Goal: Check status: Check status

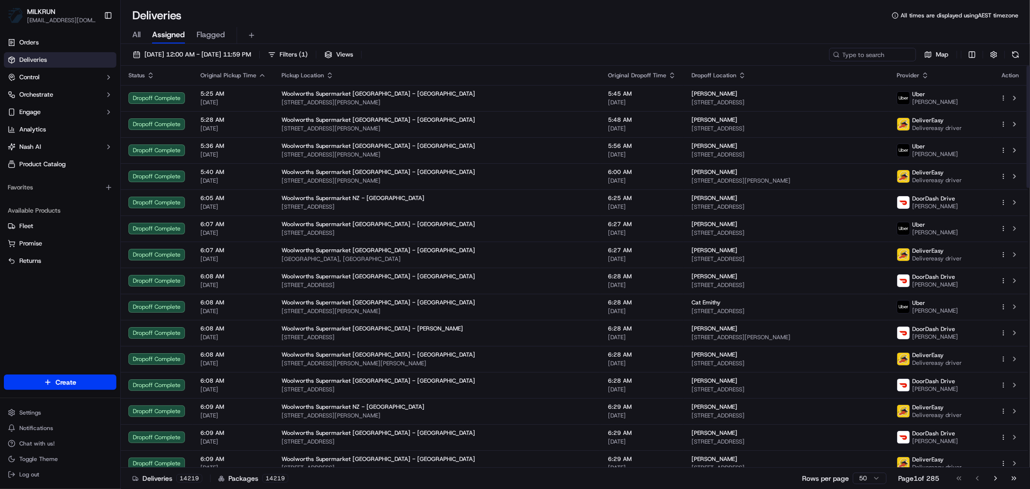
click at [135, 30] on span "All" at bounding box center [136, 35] width 8 height 12
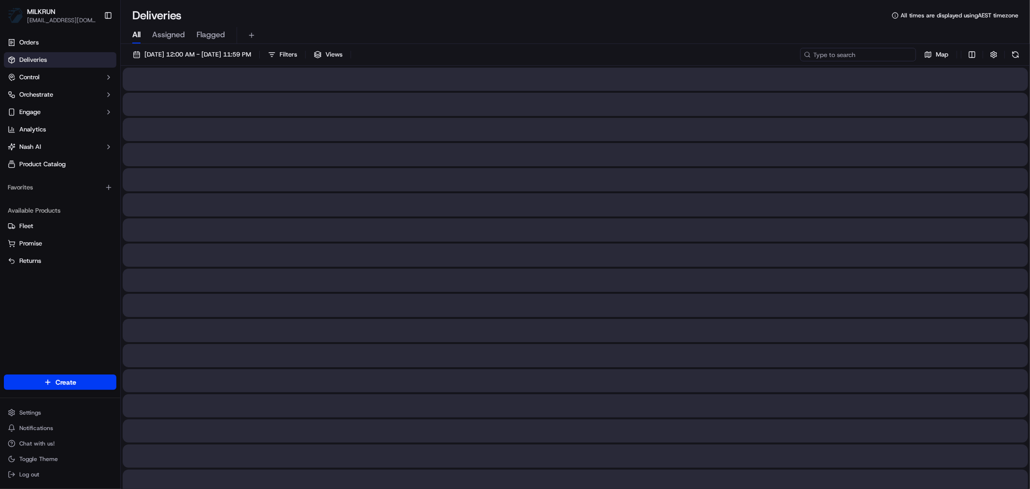
click at [874, 57] on input at bounding box center [858, 55] width 116 height 14
paste input "156f64a2-e2cd-400e-bfcf-db61db596faa"
type input "156f64a2-e2cd-400e-bfcf-db61db596faa"
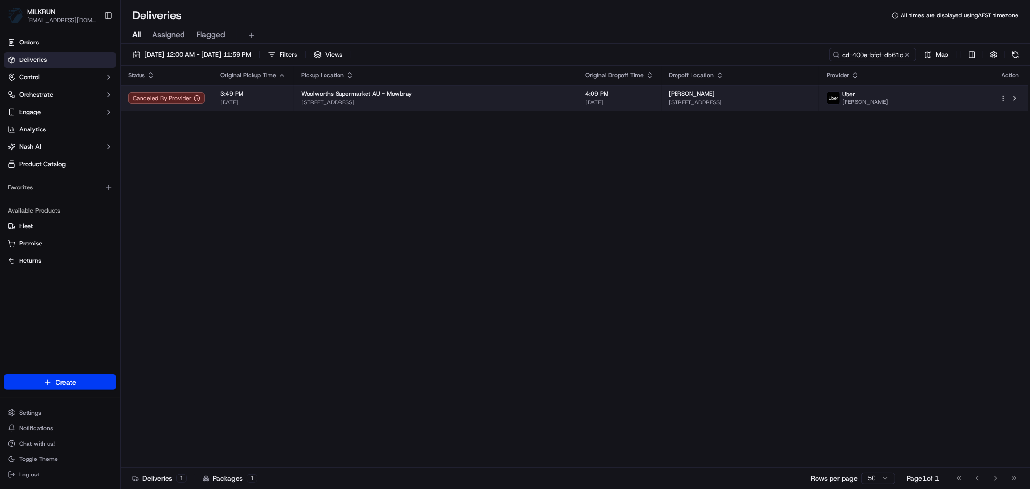
click at [464, 100] on span "[STREET_ADDRESS]" at bounding box center [435, 103] width 269 height 8
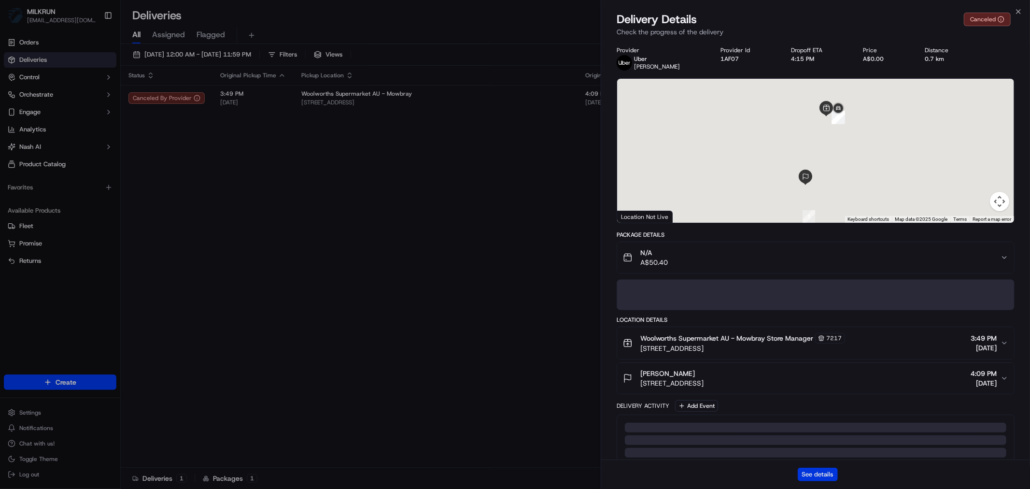
click at [819, 473] on button "See details" at bounding box center [818, 475] width 40 height 14
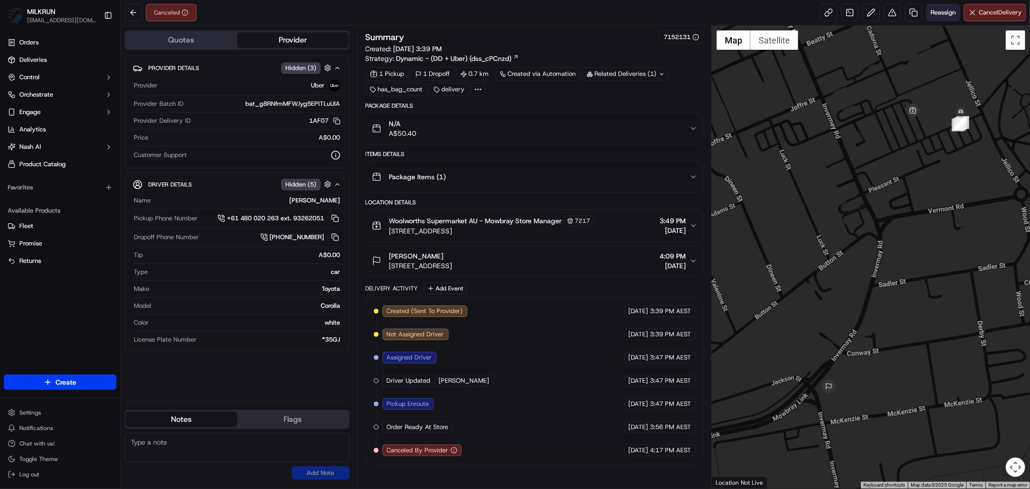
click at [938, 11] on span "Reassign" at bounding box center [943, 12] width 25 height 9
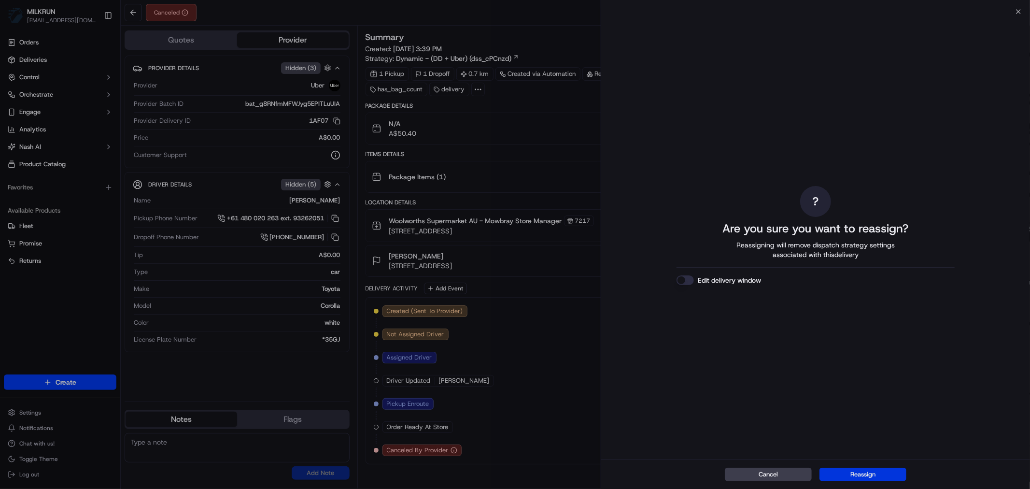
click at [865, 468] on button "Reassign" at bounding box center [863, 475] width 87 height 14
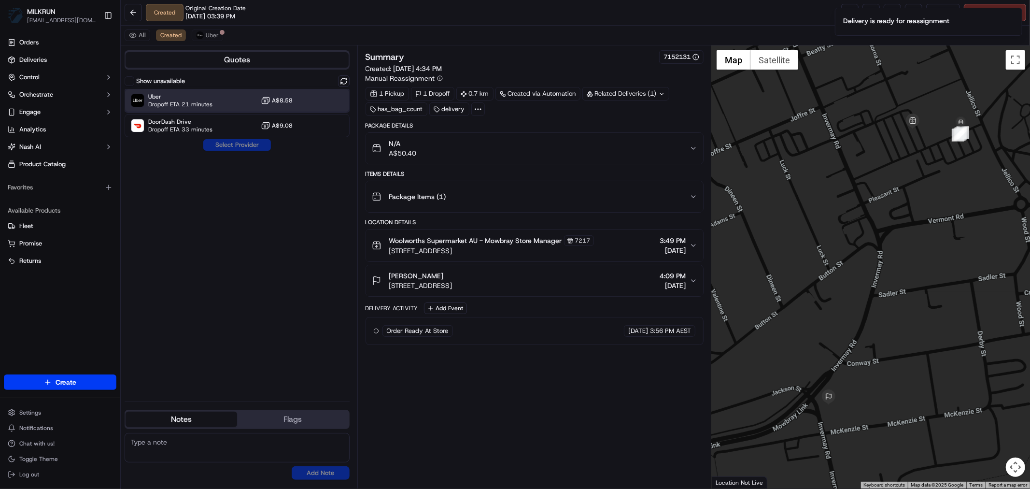
drag, startPoint x: 210, startPoint y: 97, endPoint x: 208, endPoint y: 101, distance: 5.0
click at [211, 97] on span "Uber" at bounding box center [180, 97] width 64 height 8
click at [226, 143] on button "Assign Provider" at bounding box center [237, 145] width 69 height 12
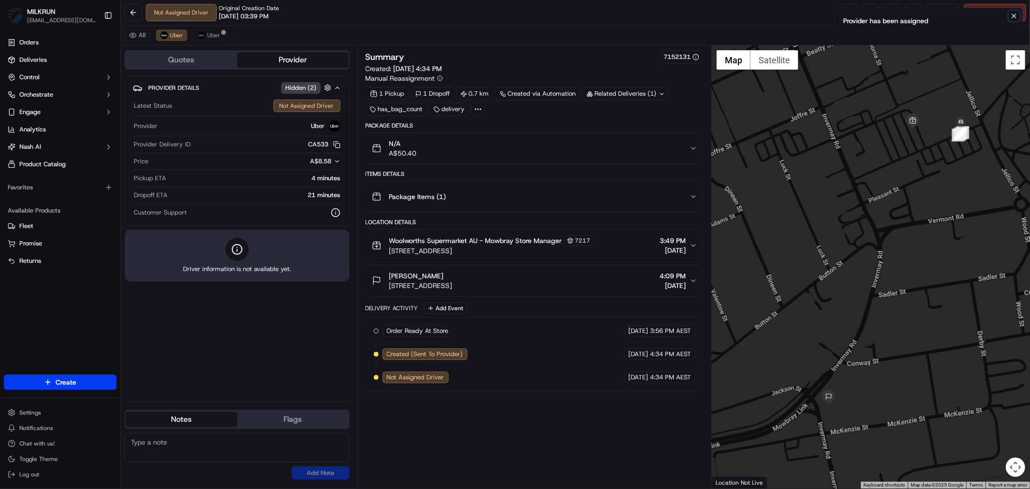
click at [1015, 15] on icon "Notifications (F8)" at bounding box center [1014, 16] width 8 height 8
click at [847, 13] on link at bounding box center [849, 12] width 17 height 17
click at [212, 32] on span "Uber" at bounding box center [213, 35] width 13 height 8
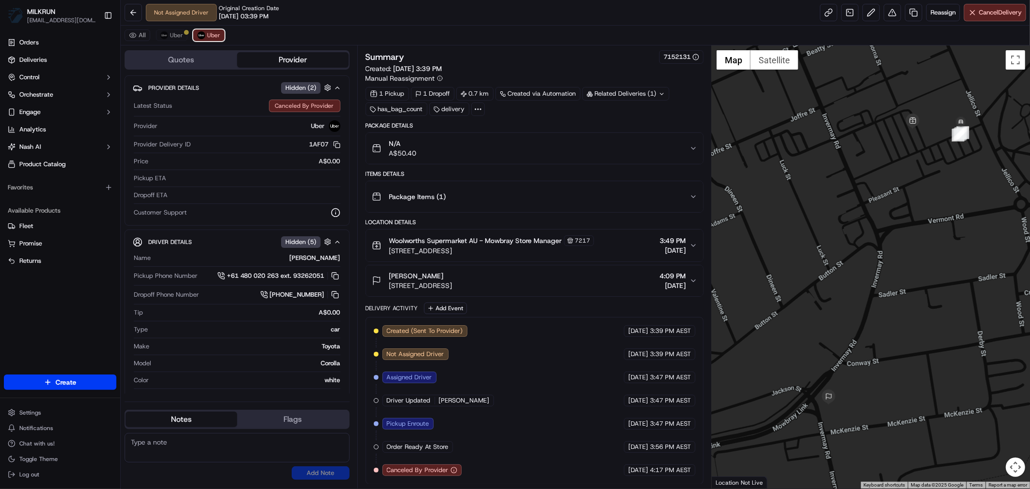
scroll to position [1, 0]
click at [172, 36] on span "Uber" at bounding box center [176, 35] width 13 height 8
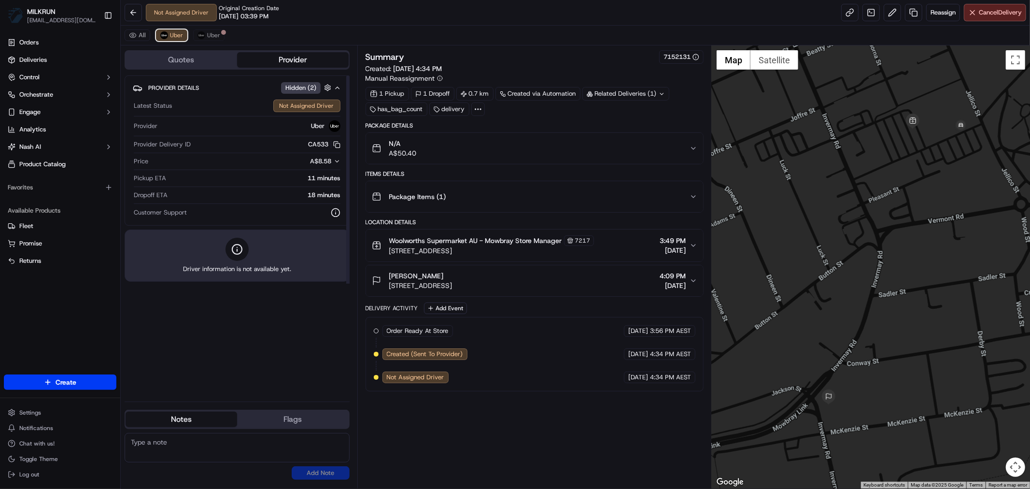
scroll to position [0, 0]
click at [211, 35] on span "Uber" at bounding box center [213, 35] width 13 height 8
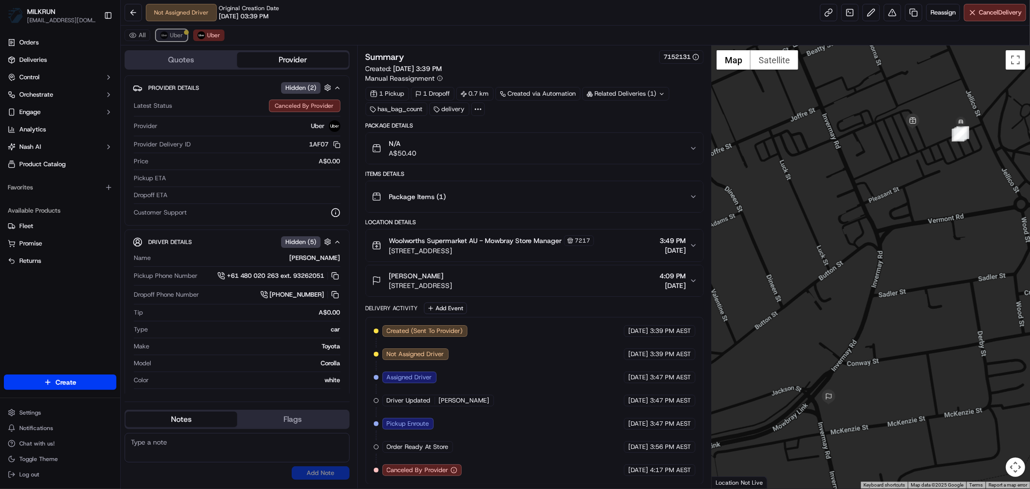
click at [170, 39] on span "Uber" at bounding box center [176, 35] width 13 height 8
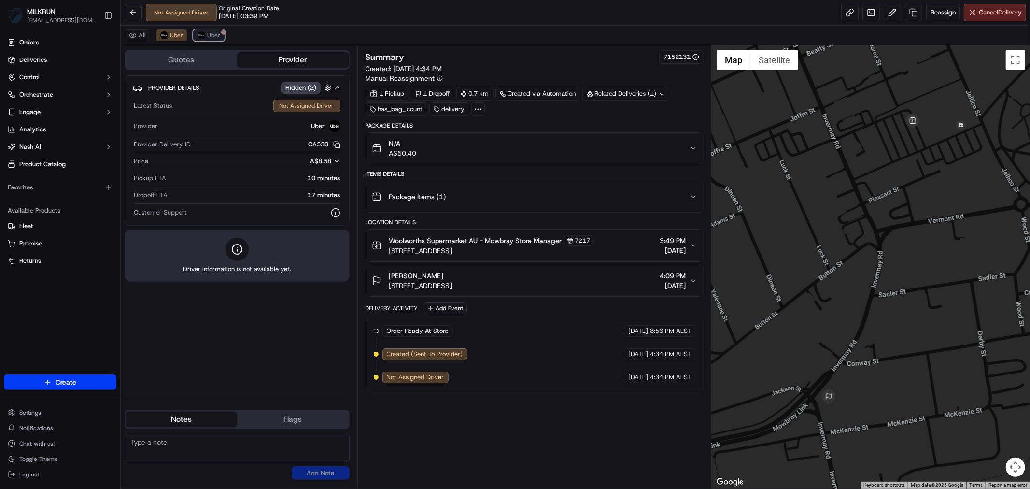
click at [205, 35] on button "Uber" at bounding box center [208, 35] width 31 height 12
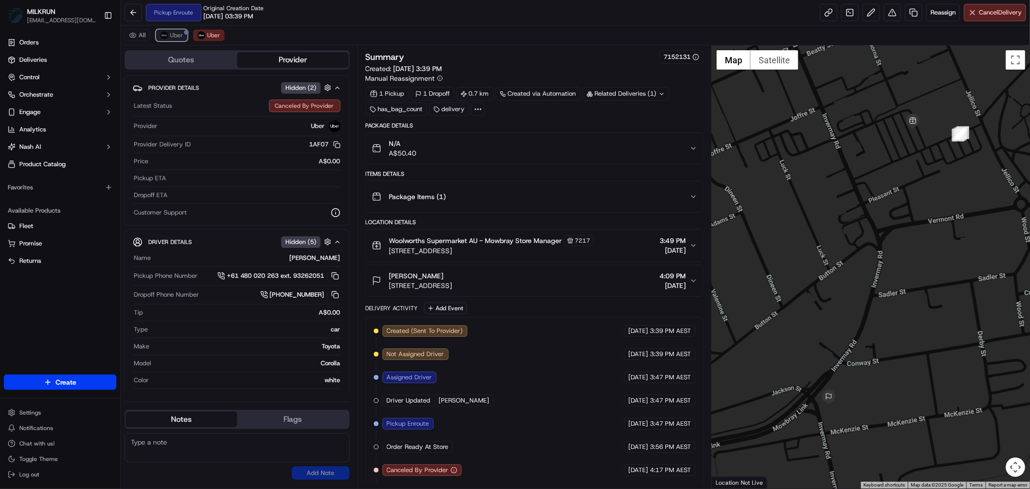
click at [182, 33] on span "Uber" at bounding box center [176, 35] width 13 height 8
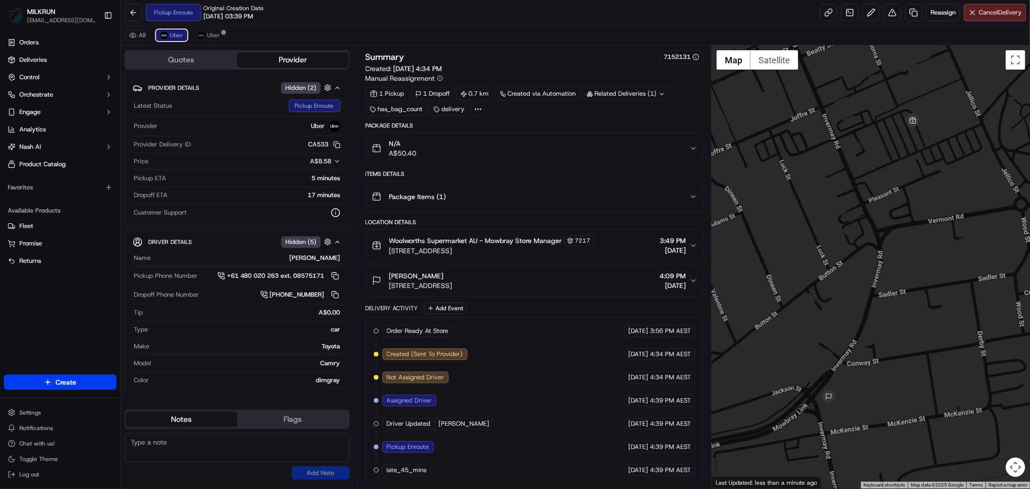
scroll to position [1, 0]
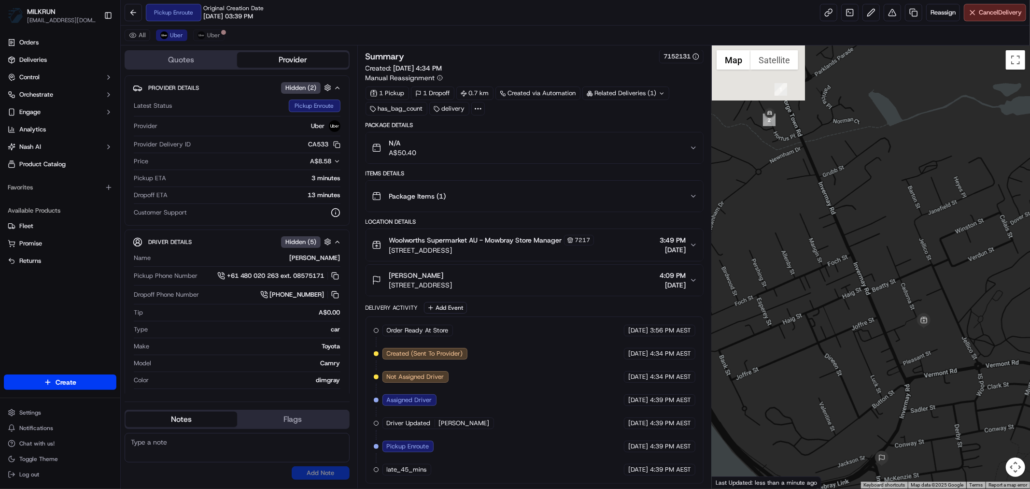
drag, startPoint x: 788, startPoint y: 148, endPoint x: 865, endPoint y: 242, distance: 121.8
click at [865, 242] on div at bounding box center [871, 266] width 318 height 443
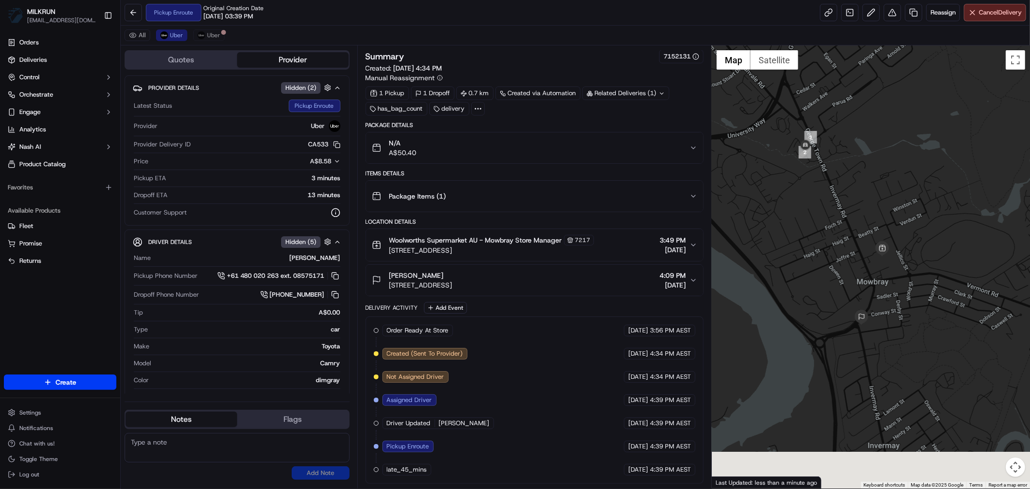
drag, startPoint x: 949, startPoint y: 370, endPoint x: 870, endPoint y: 259, distance: 135.8
click at [870, 259] on div at bounding box center [871, 266] width 318 height 443
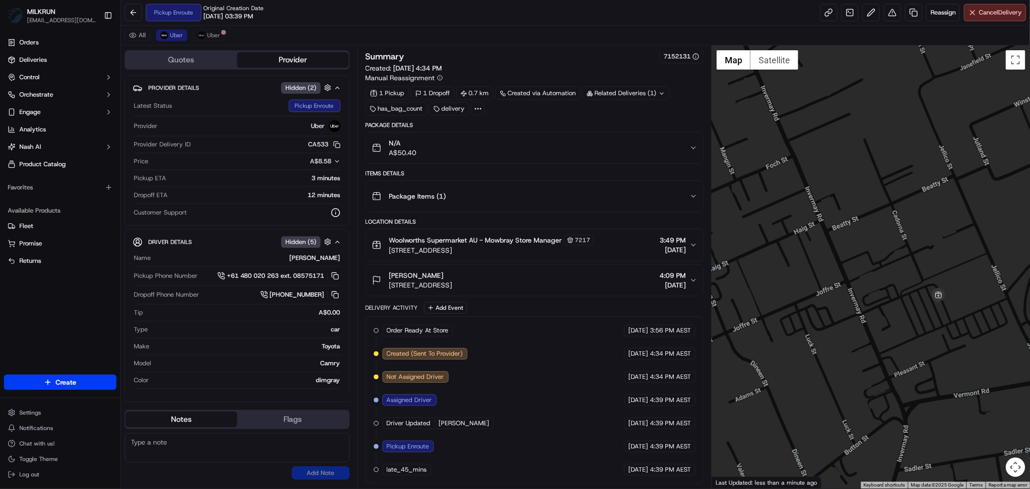
drag, startPoint x: 793, startPoint y: 245, endPoint x: 836, endPoint y: 365, distance: 127.7
click at [844, 373] on div at bounding box center [871, 266] width 318 height 443
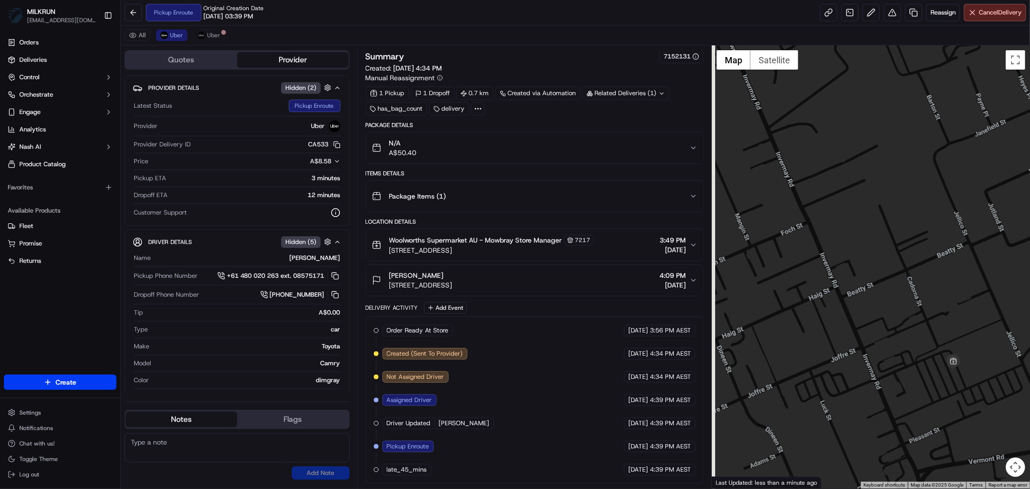
drag, startPoint x: 861, startPoint y: 412, endPoint x: 863, endPoint y: 421, distance: 8.9
click at [863, 421] on div at bounding box center [871, 266] width 318 height 443
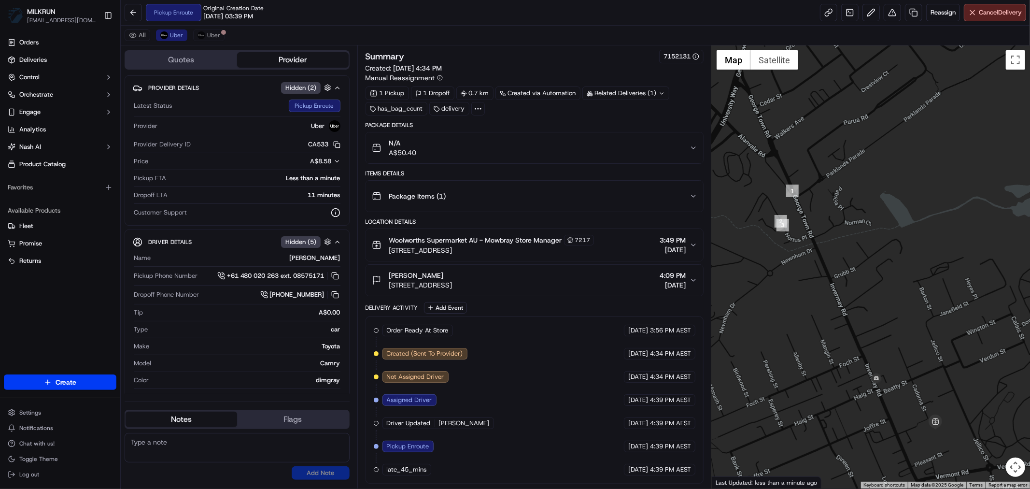
drag, startPoint x: 776, startPoint y: 277, endPoint x: 761, endPoint y: 136, distance: 141.4
click at [761, 137] on div at bounding box center [871, 266] width 318 height 443
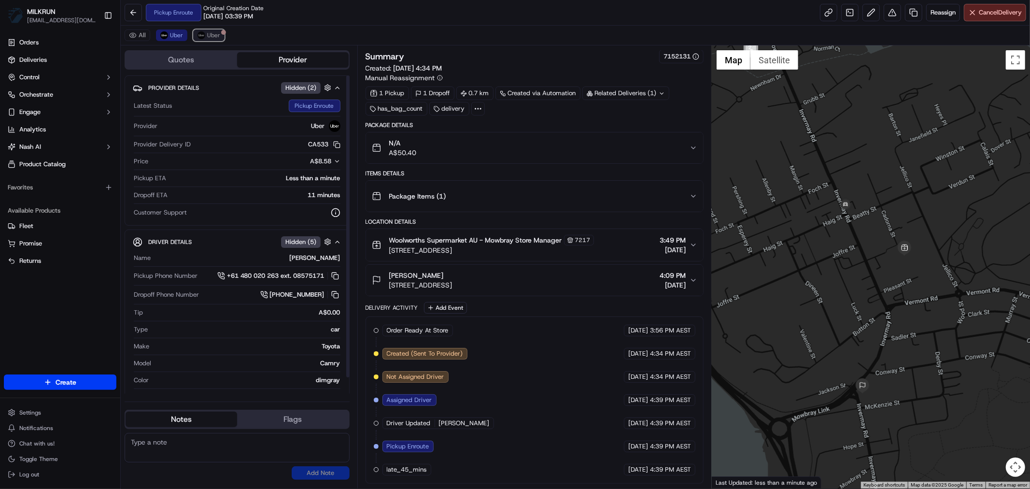
click at [210, 36] on span "Uber" at bounding box center [213, 35] width 13 height 8
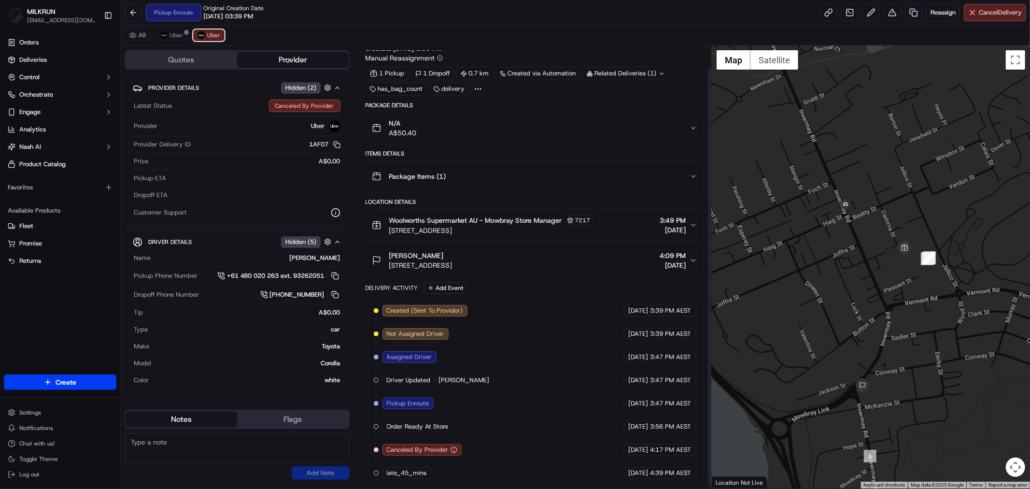
scroll to position [25, 0]
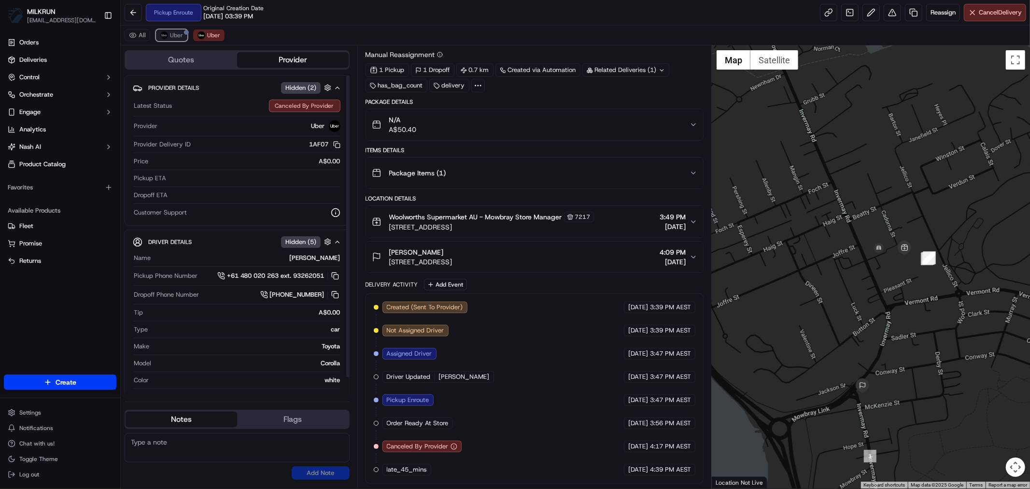
click at [171, 35] on span "Uber" at bounding box center [176, 35] width 13 height 8
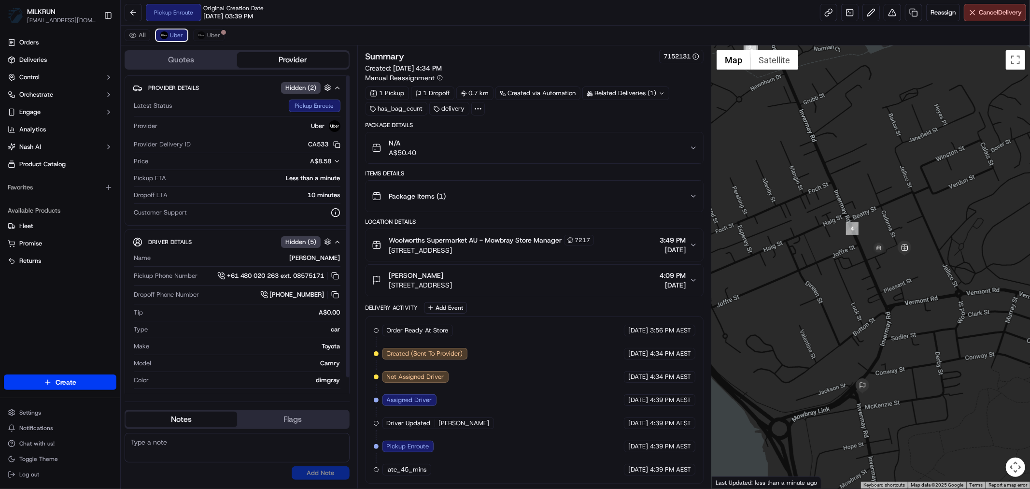
scroll to position [1, 0]
click at [213, 31] on span "Uber" at bounding box center [213, 35] width 13 height 8
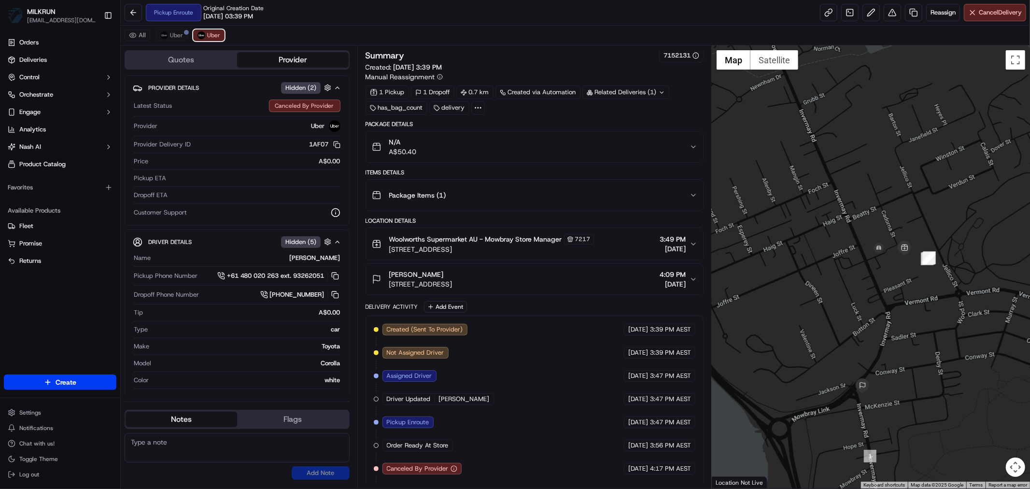
scroll to position [25, 0]
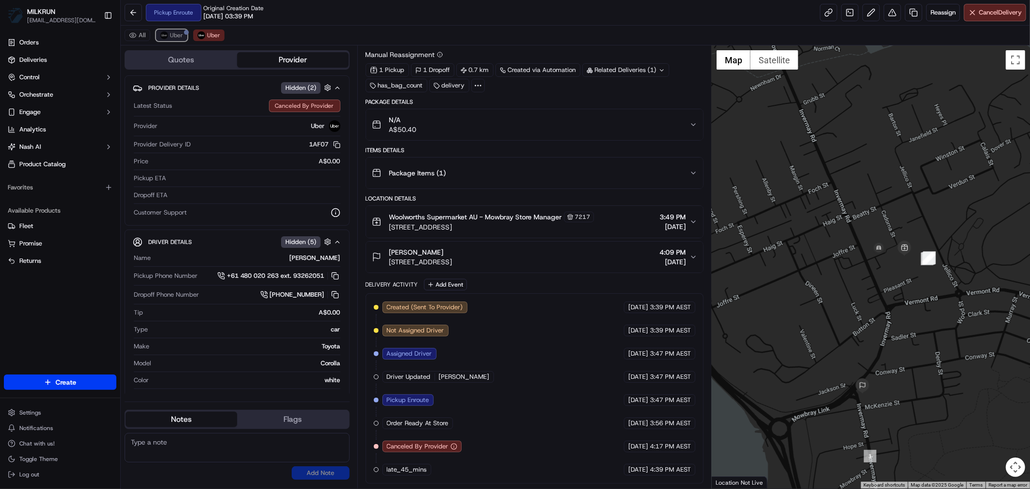
click at [171, 37] on span "Uber" at bounding box center [176, 35] width 13 height 8
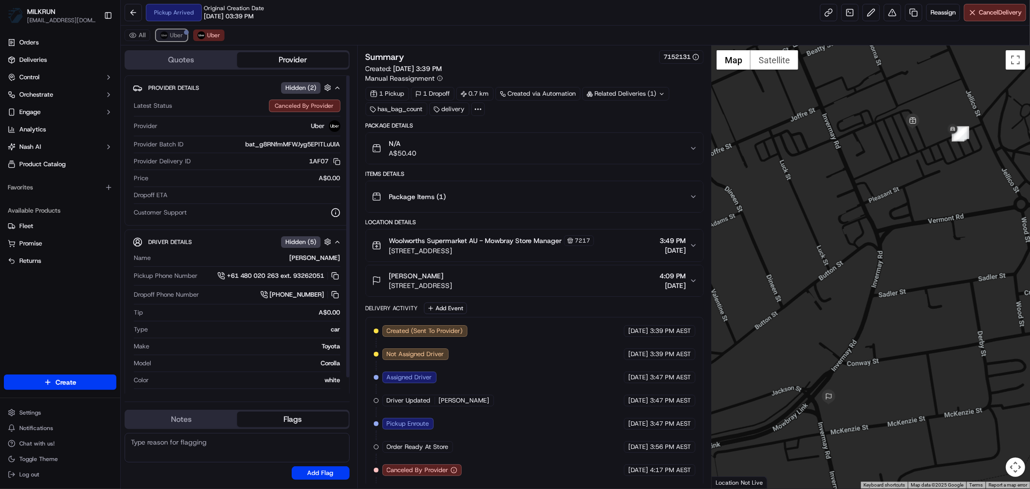
click at [171, 32] on span "Uber" at bounding box center [176, 35] width 13 height 8
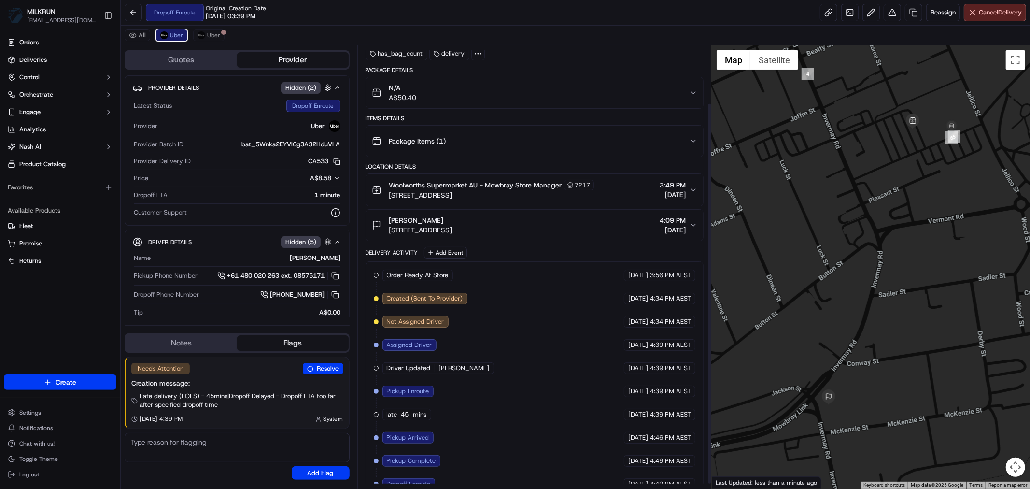
scroll to position [71, 0]
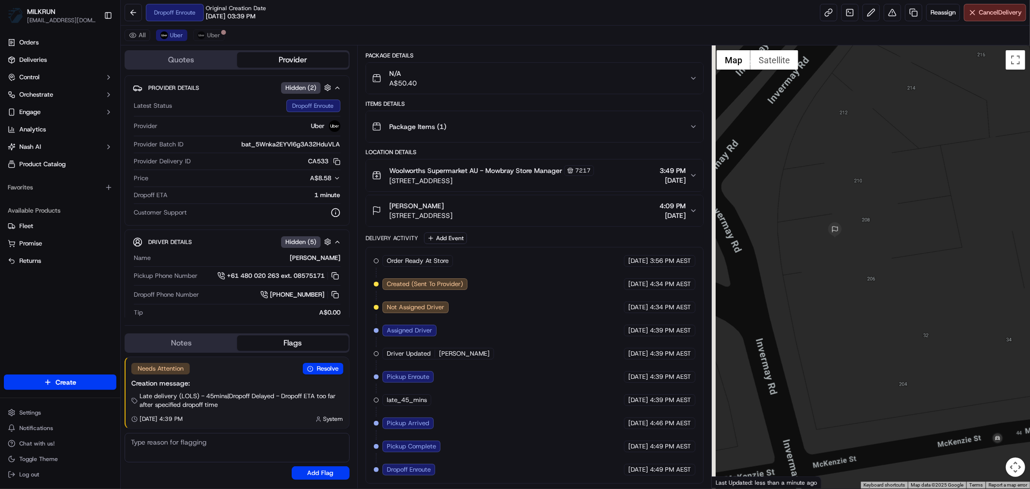
drag, startPoint x: 823, startPoint y: 303, endPoint x: 976, endPoint y: 355, distance: 161.9
click at [976, 356] on div at bounding box center [871, 266] width 318 height 443
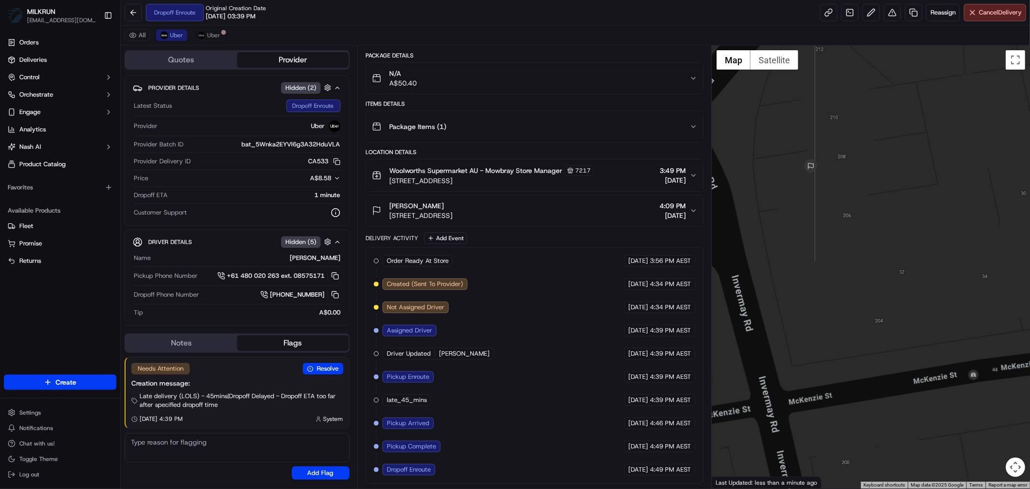
drag, startPoint x: 854, startPoint y: 341, endPoint x: 831, endPoint y: 277, distance: 67.4
click at [831, 277] on div at bounding box center [871, 266] width 318 height 443
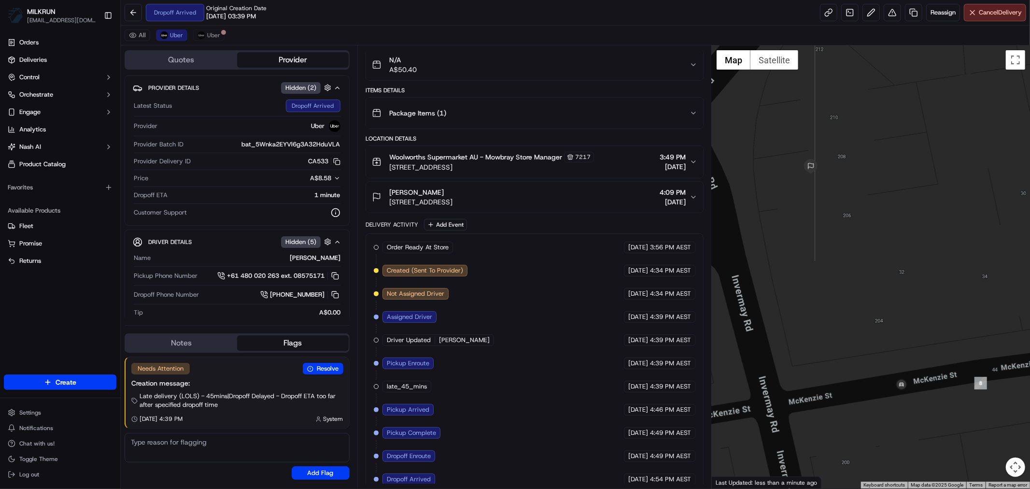
scroll to position [95, 0]
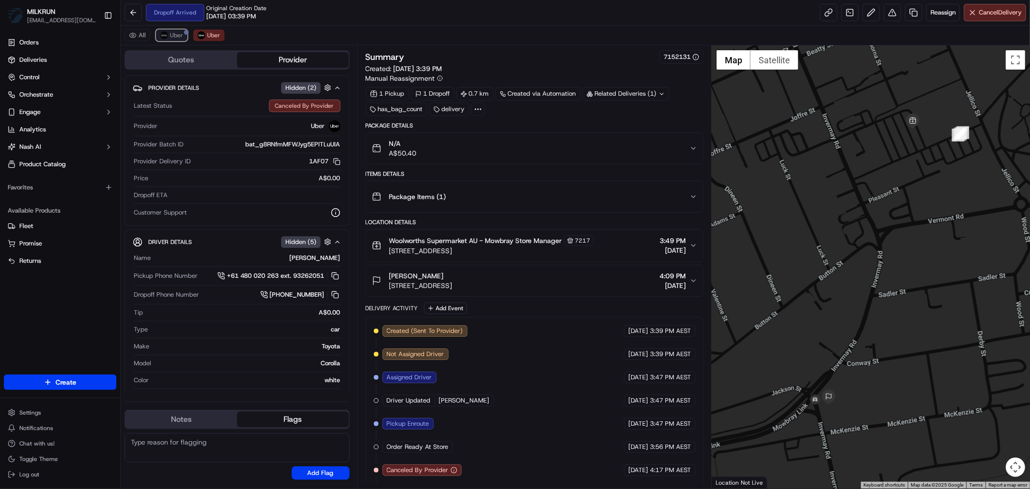
click at [174, 36] on span "Uber" at bounding box center [176, 35] width 13 height 8
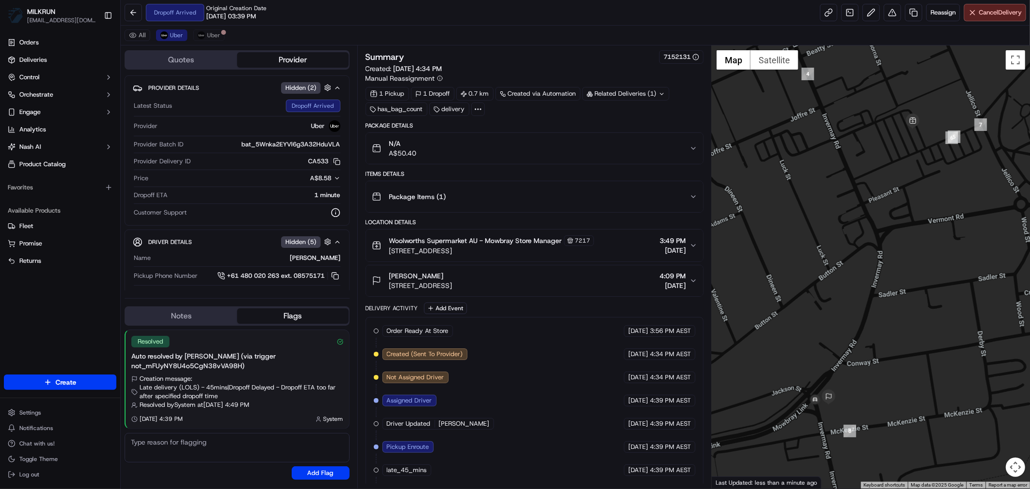
click at [691, 146] on icon "button" at bounding box center [694, 148] width 8 height 8
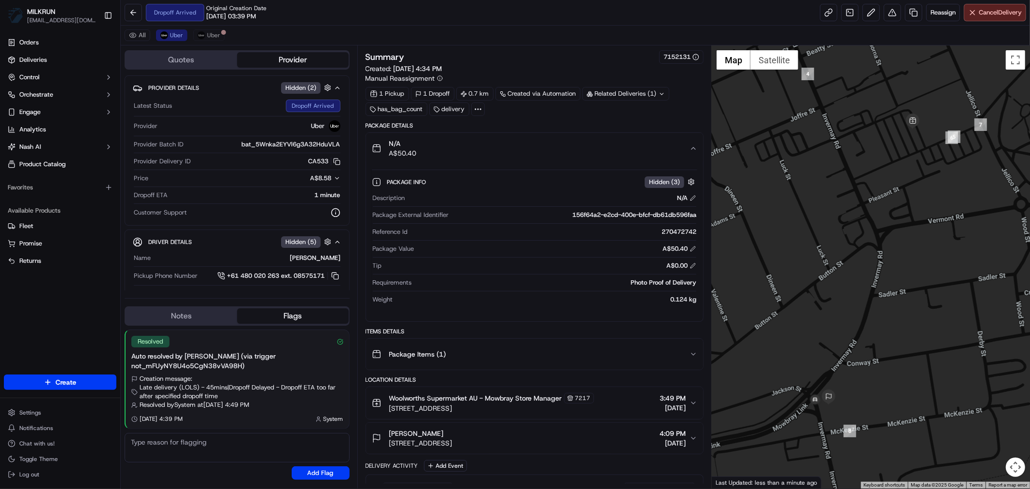
click at [694, 149] on icon "button" at bounding box center [694, 148] width 4 height 2
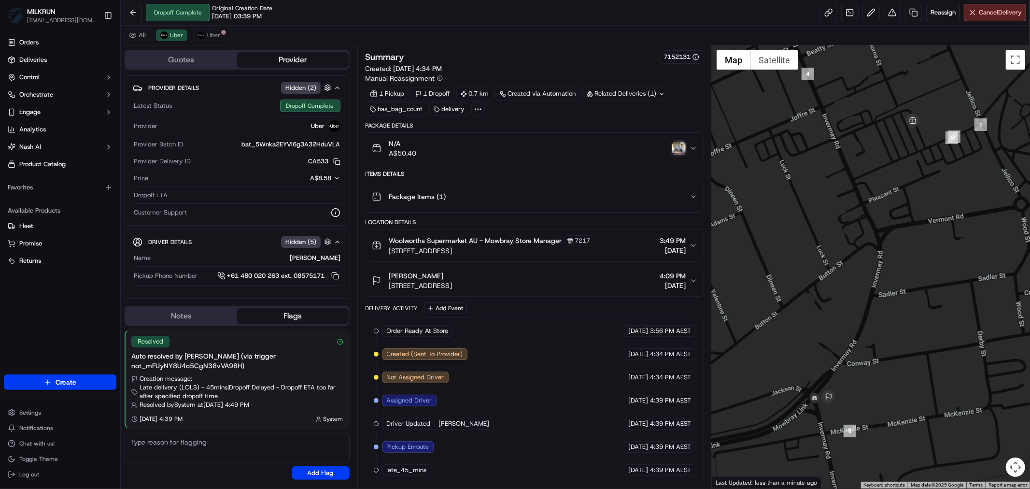
click at [678, 151] on img "button" at bounding box center [679, 149] width 14 height 14
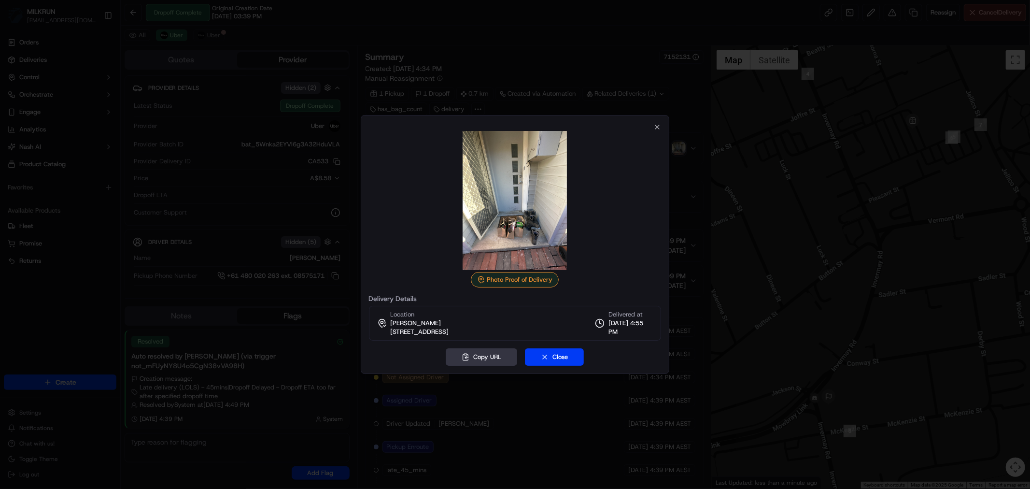
click at [488, 352] on button "Copy URL" at bounding box center [481, 356] width 71 height 17
click at [660, 127] on icon "button" at bounding box center [658, 127] width 8 height 8
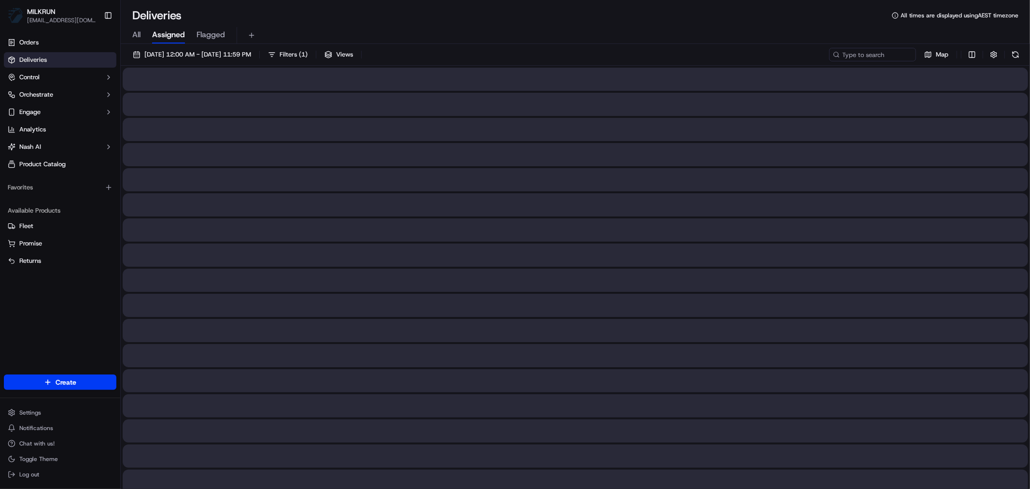
click at [134, 35] on span "All" at bounding box center [136, 35] width 8 height 12
click at [845, 50] on input at bounding box center [858, 55] width 116 height 14
paste input "[PERSON_NAME]"
type input "[PERSON_NAME]"
click at [132, 36] on span "All" at bounding box center [136, 35] width 8 height 12
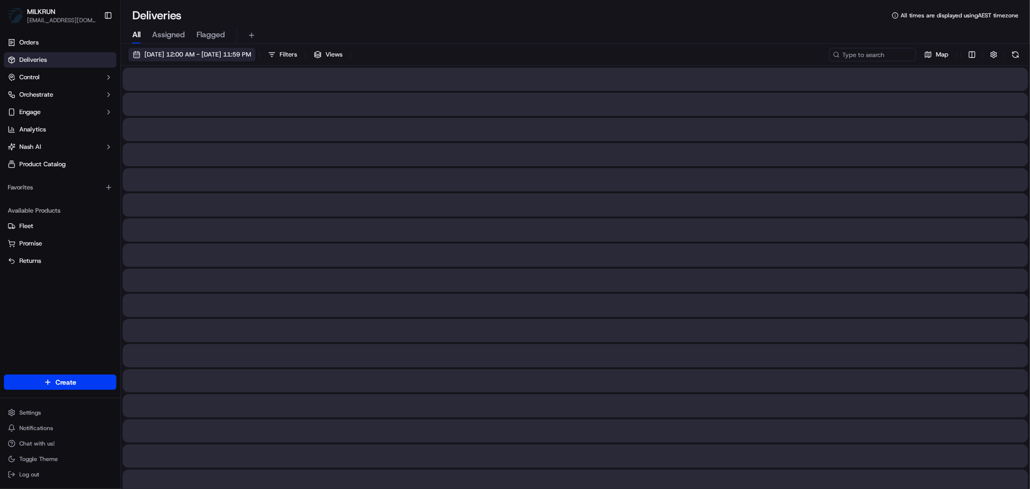
click at [196, 54] on span "[DATE] 12:00 AM - [DATE] 11:59 PM" at bounding box center [197, 54] width 107 height 9
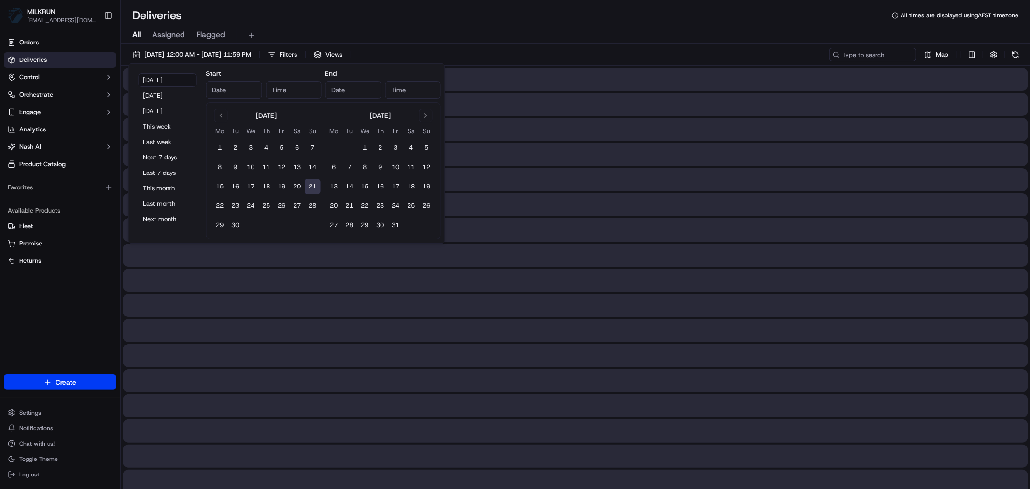
type input "[DATE]"
type input "12:00 AM"
type input "Sep 21, 2025"
type input "11:59 PM"
click at [290, 188] on button "20" at bounding box center [297, 186] width 15 height 15
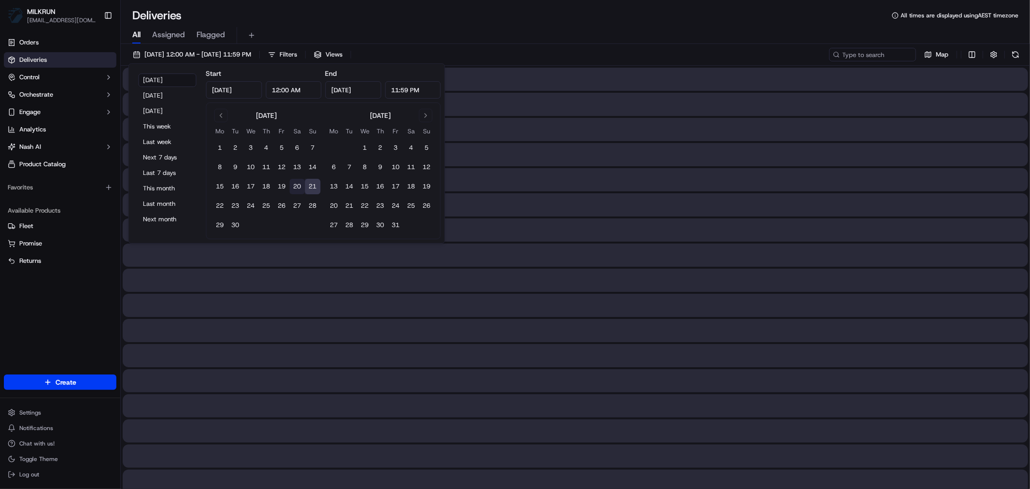
type input "Sep 20, 2025"
click at [297, 187] on button "20" at bounding box center [297, 186] width 15 height 15
click at [573, 32] on div "All Assigned Flagged" at bounding box center [576, 35] width 910 height 17
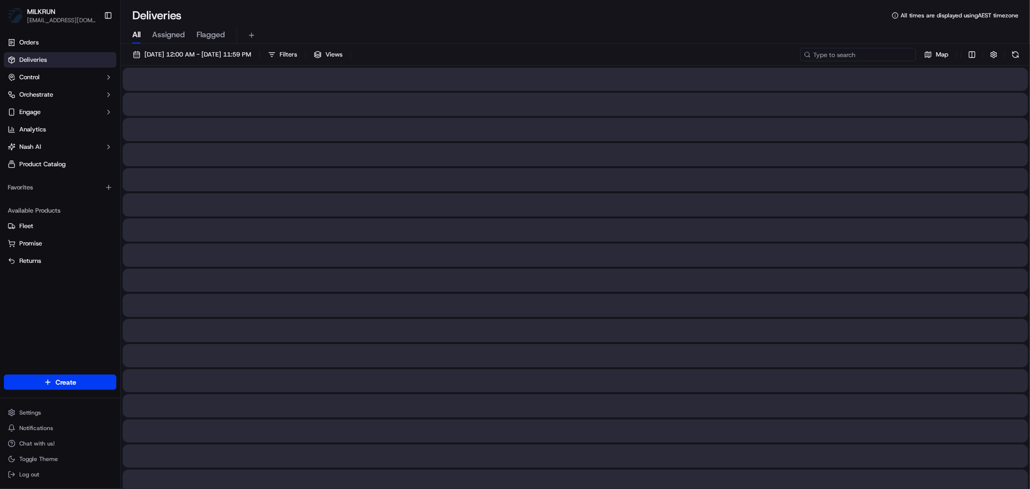
click at [849, 55] on input at bounding box center [858, 55] width 116 height 14
paste input "Karen Comfort"
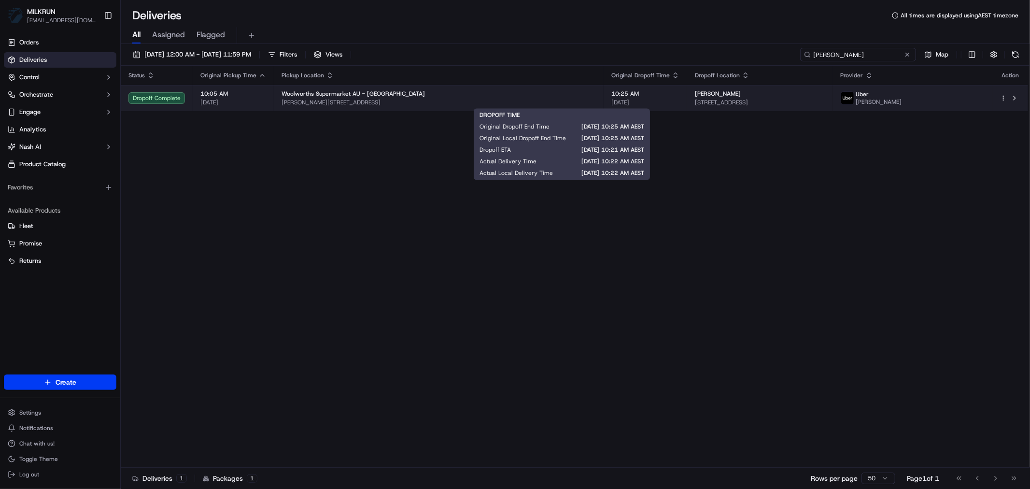
type input "Karen Comfort"
click at [611, 99] on span "[DATE]" at bounding box center [645, 103] width 68 height 8
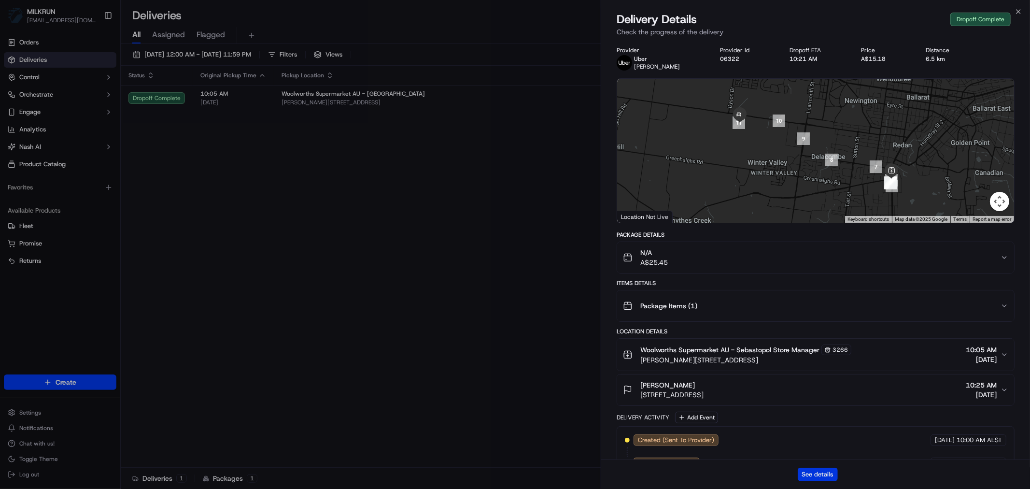
click at [815, 475] on button "See details" at bounding box center [818, 475] width 40 height 14
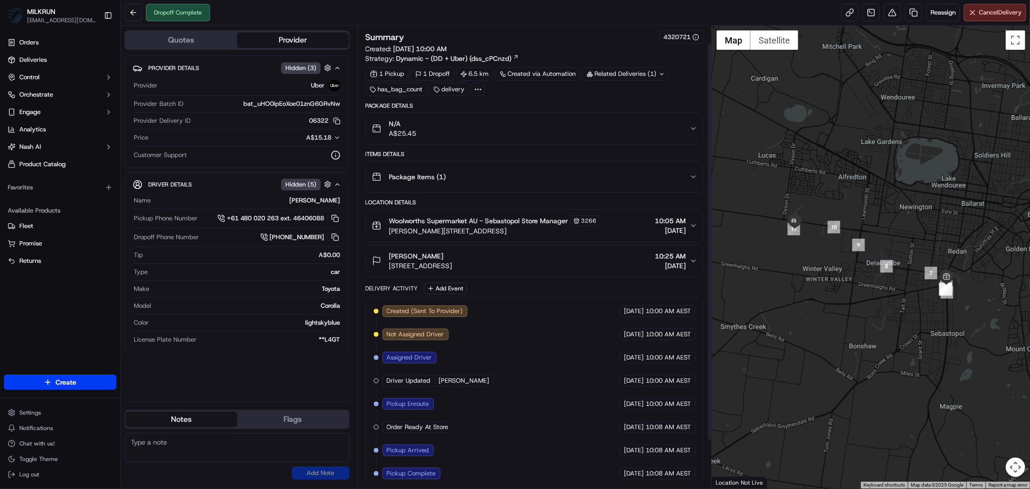
scroll to position [75, 0]
